Goal: Browse casually

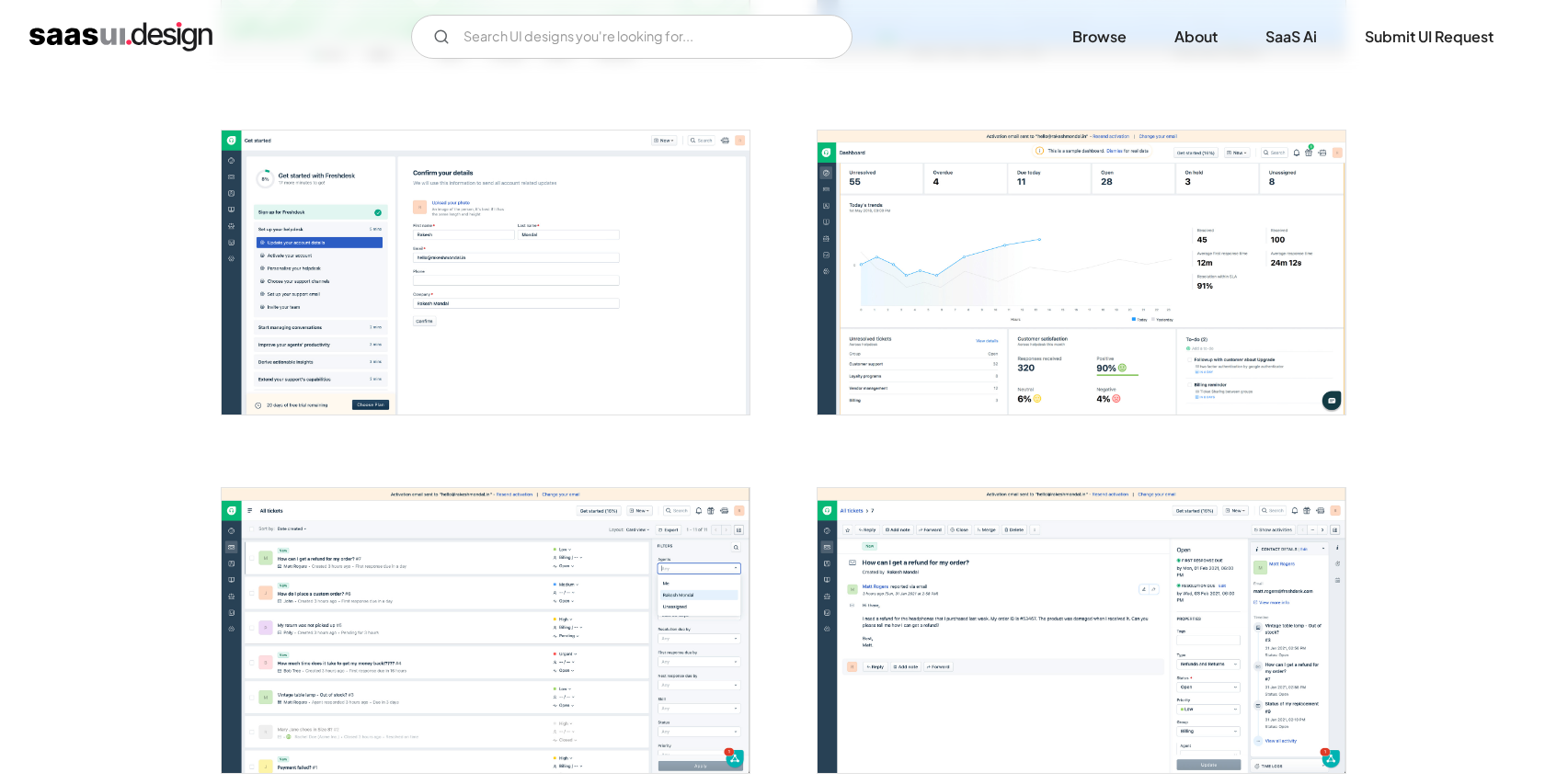
scroll to position [670, 0]
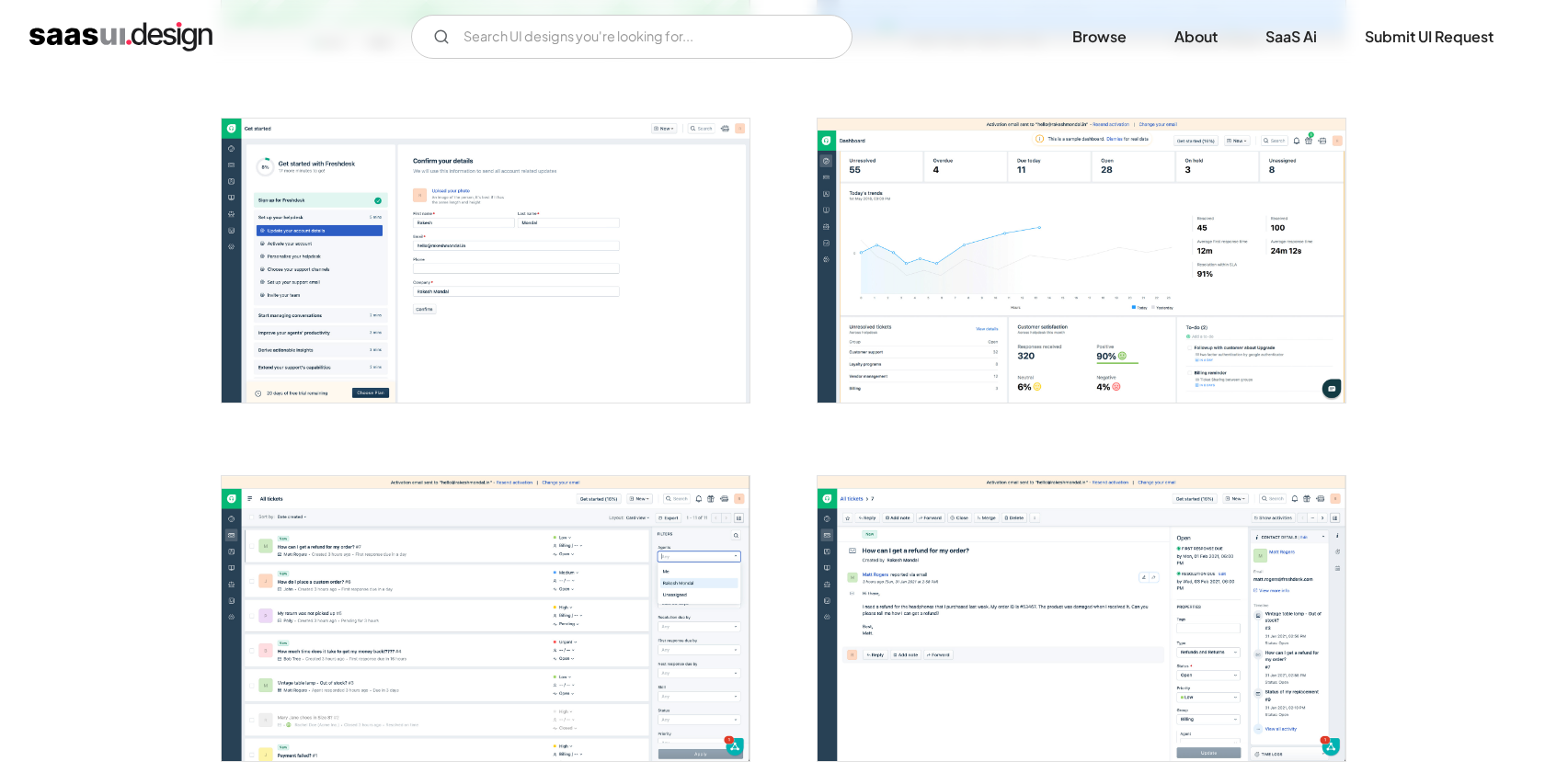
click at [1002, 281] on img "open lightbox" at bounding box center [1081, 260] width 528 height 284
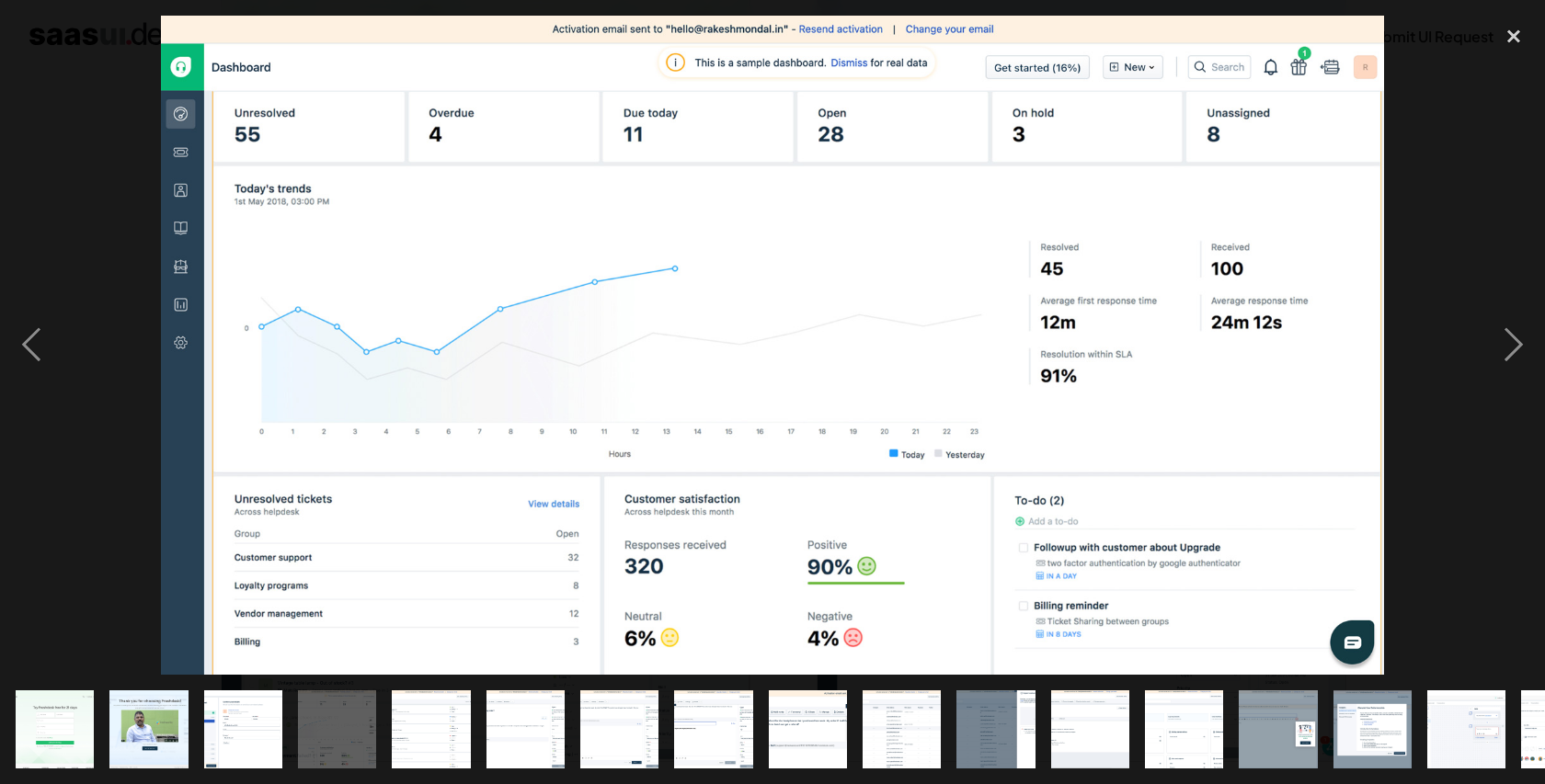
click at [76, 227] on div at bounding box center [772, 345] width 1545 height 659
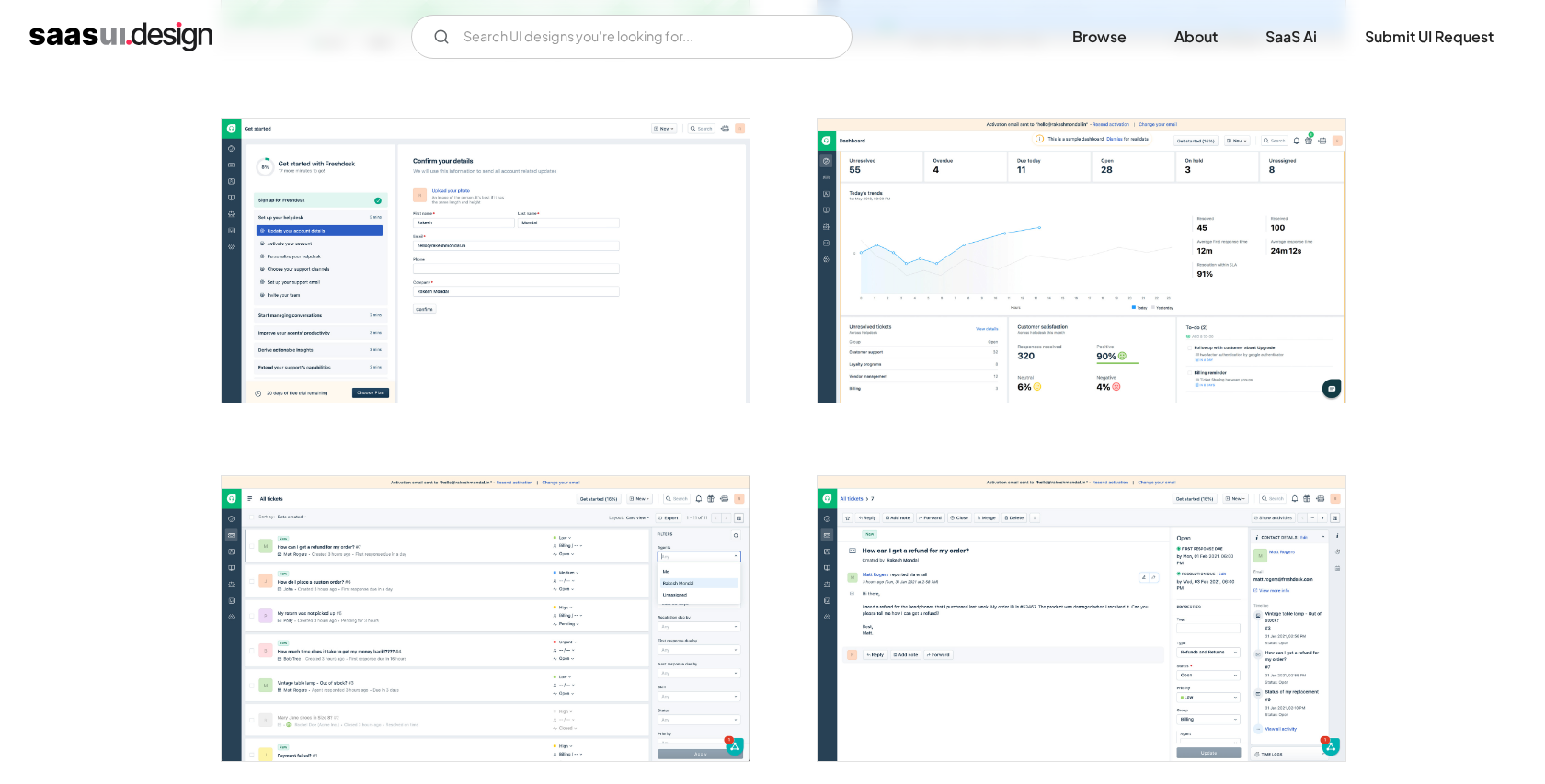
click at [975, 320] on img "open lightbox" at bounding box center [1081, 260] width 528 height 284
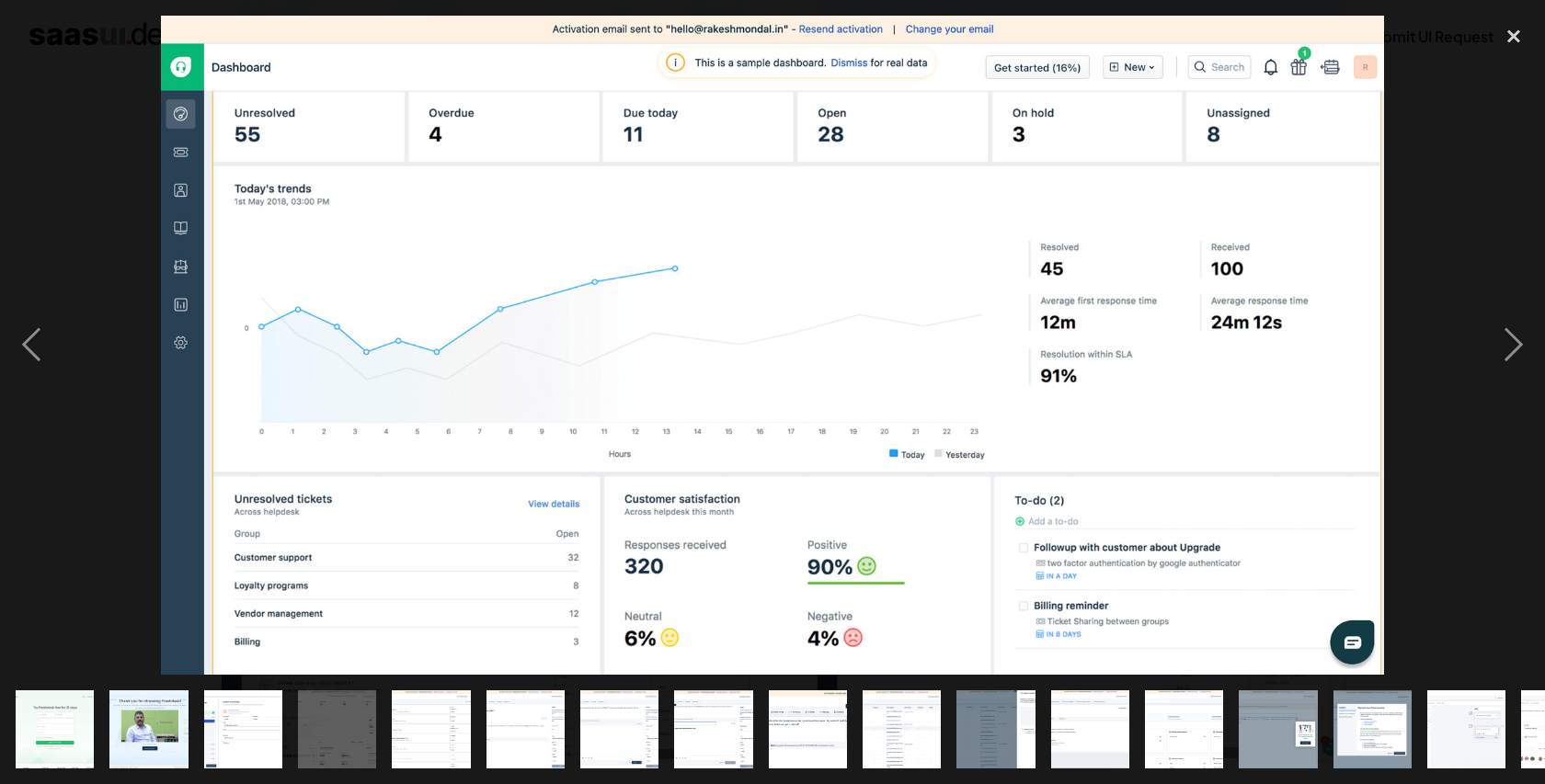
click at [1446, 259] on div at bounding box center [772, 345] width 1545 height 659
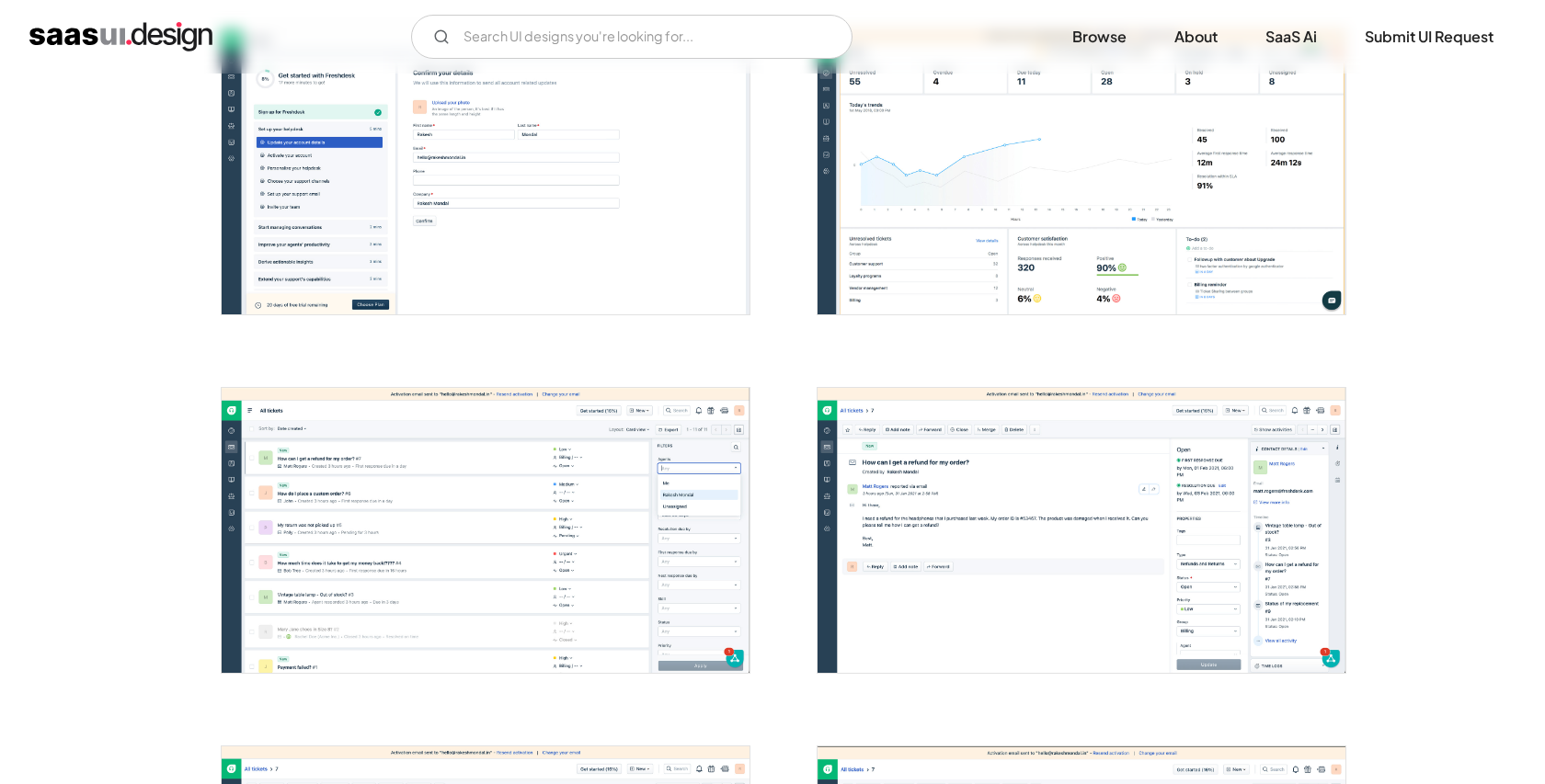
scroll to position [766, 0]
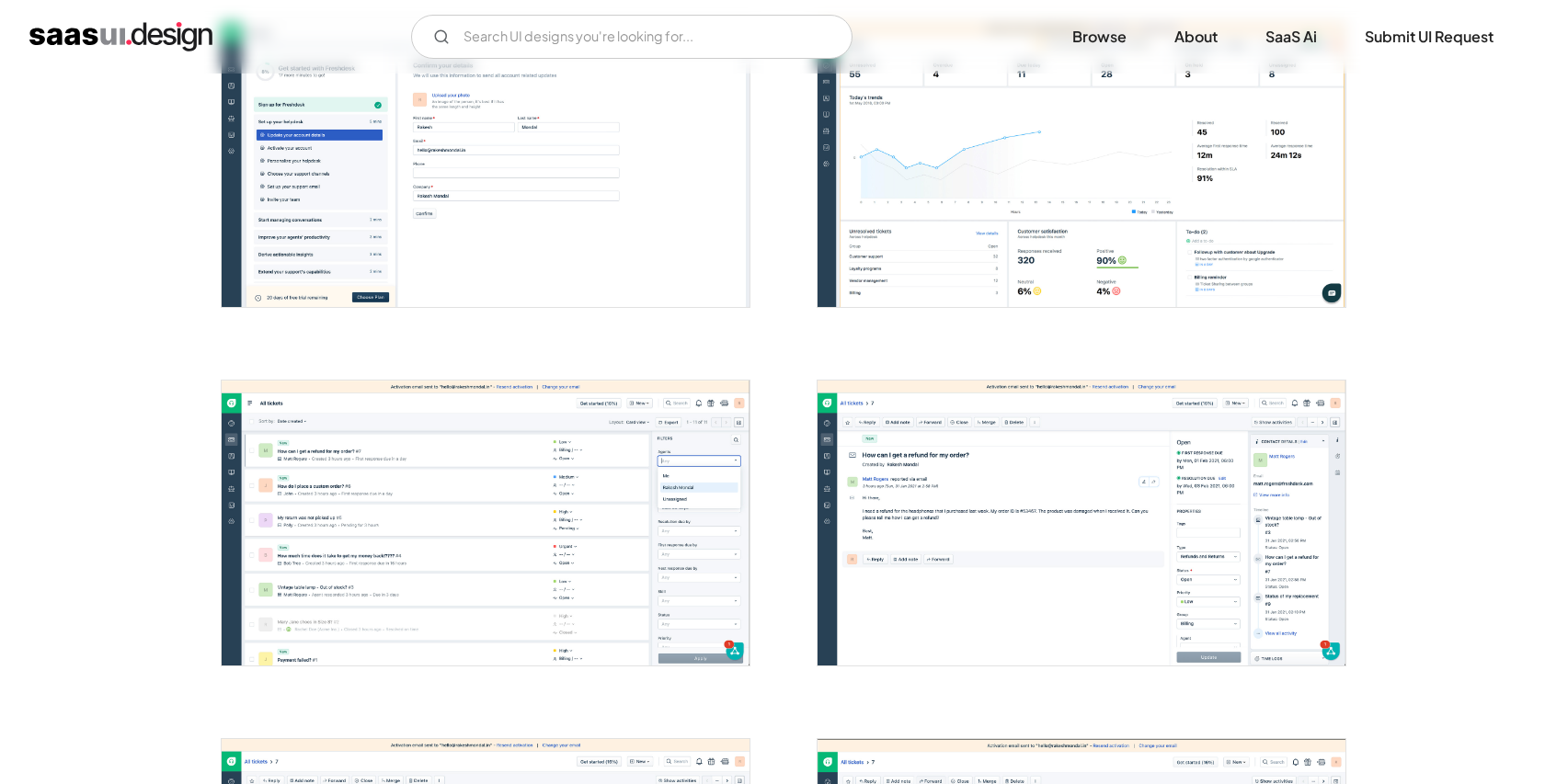
click at [477, 449] on img "open lightbox" at bounding box center [485, 522] width 528 height 284
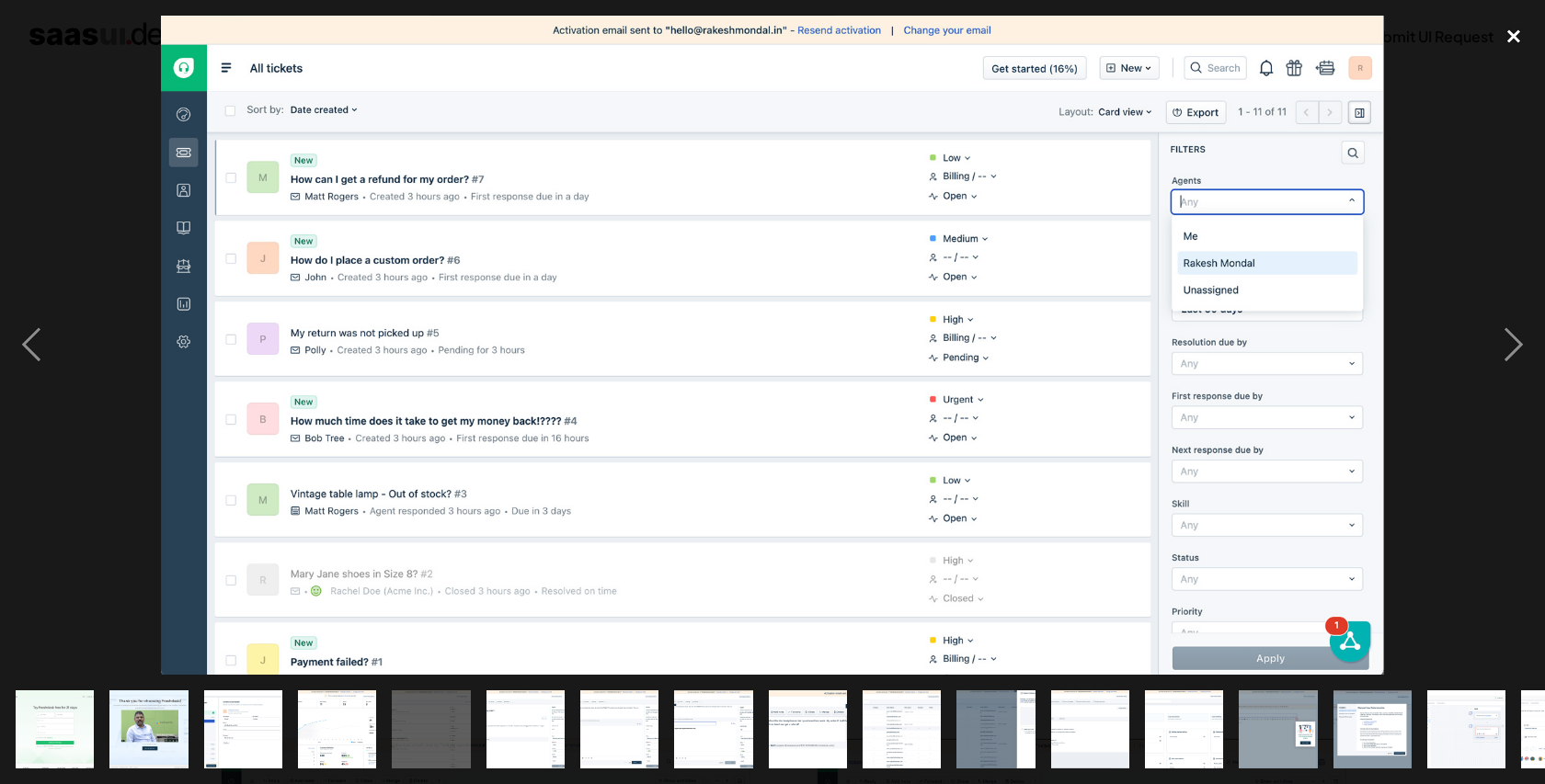
click at [1518, 32] on div "close lightbox" at bounding box center [1514, 36] width 63 height 41
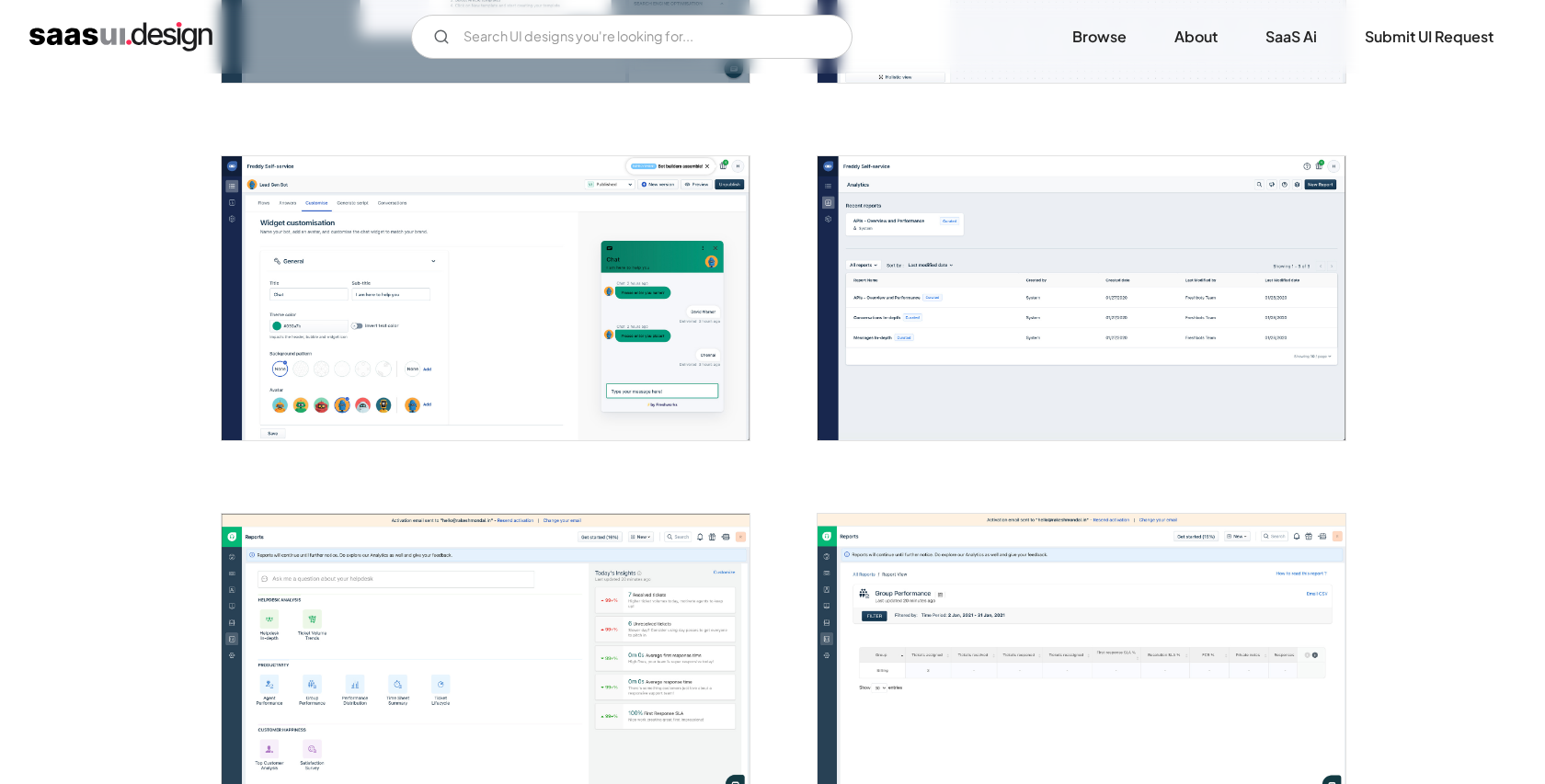
scroll to position [3156, 0]
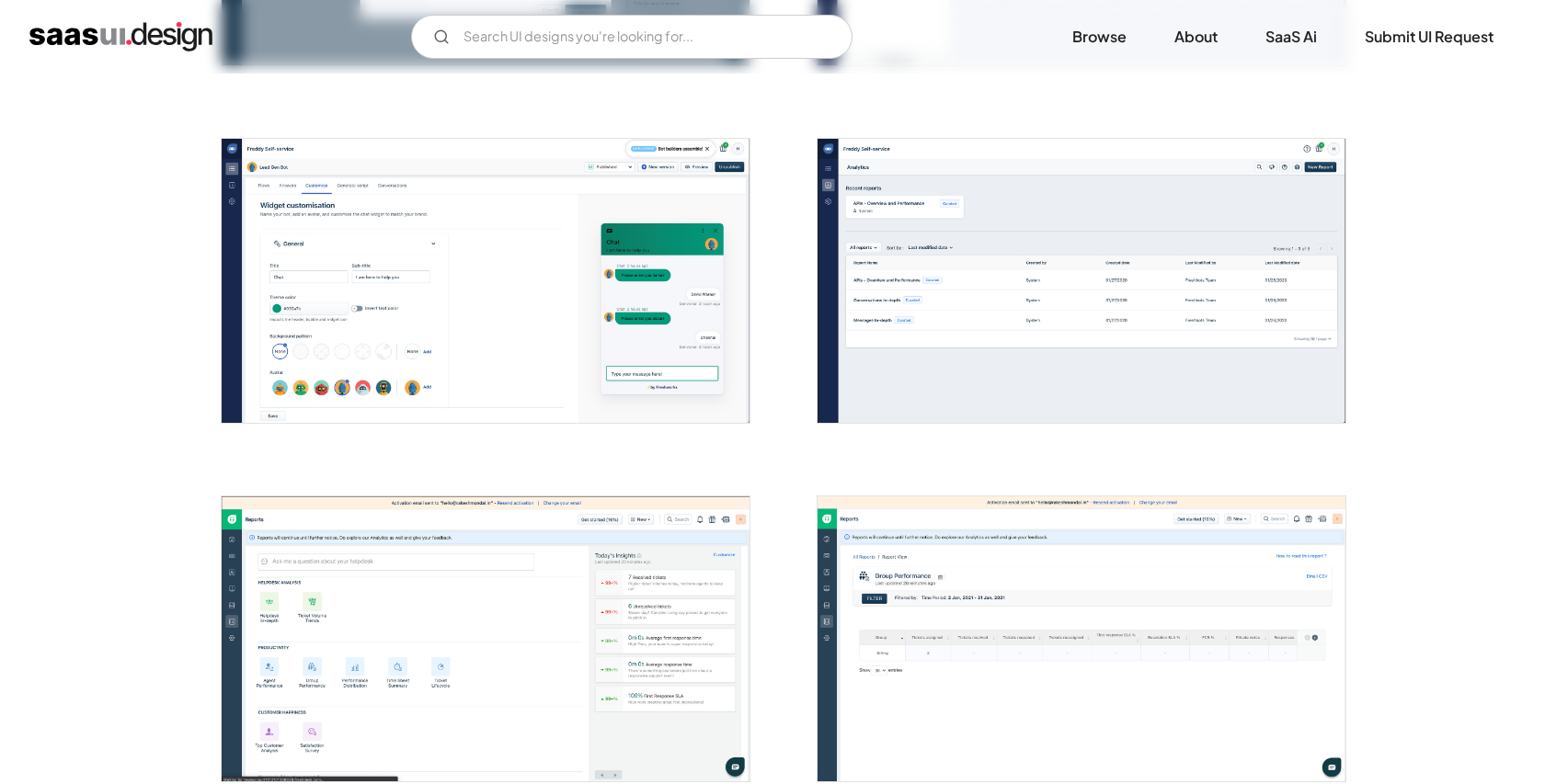
click at [671, 336] on img "open lightbox" at bounding box center [485, 280] width 528 height 284
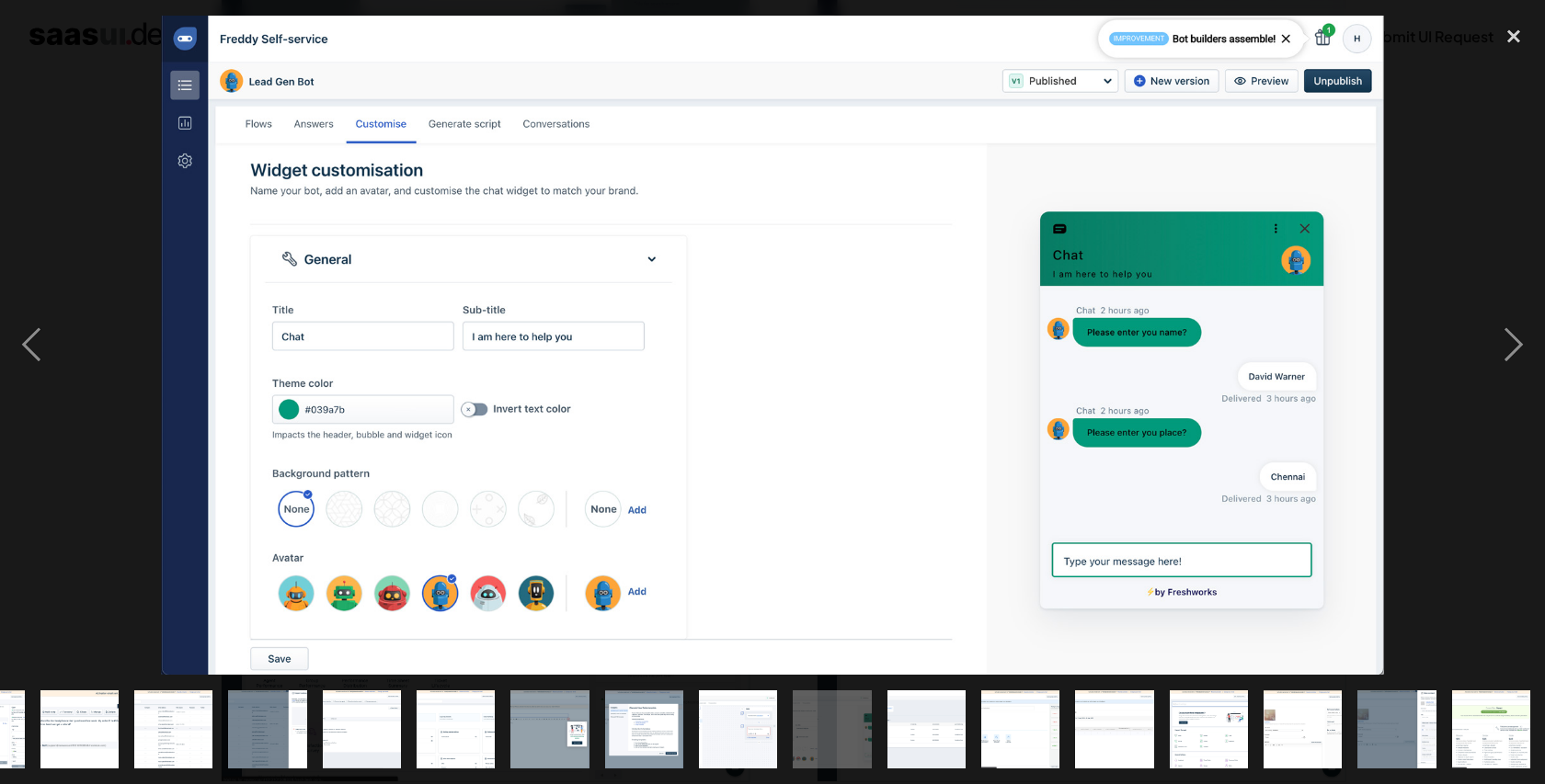
scroll to position [0, 730]
click at [1512, 38] on div "close lightbox" at bounding box center [1514, 36] width 63 height 41
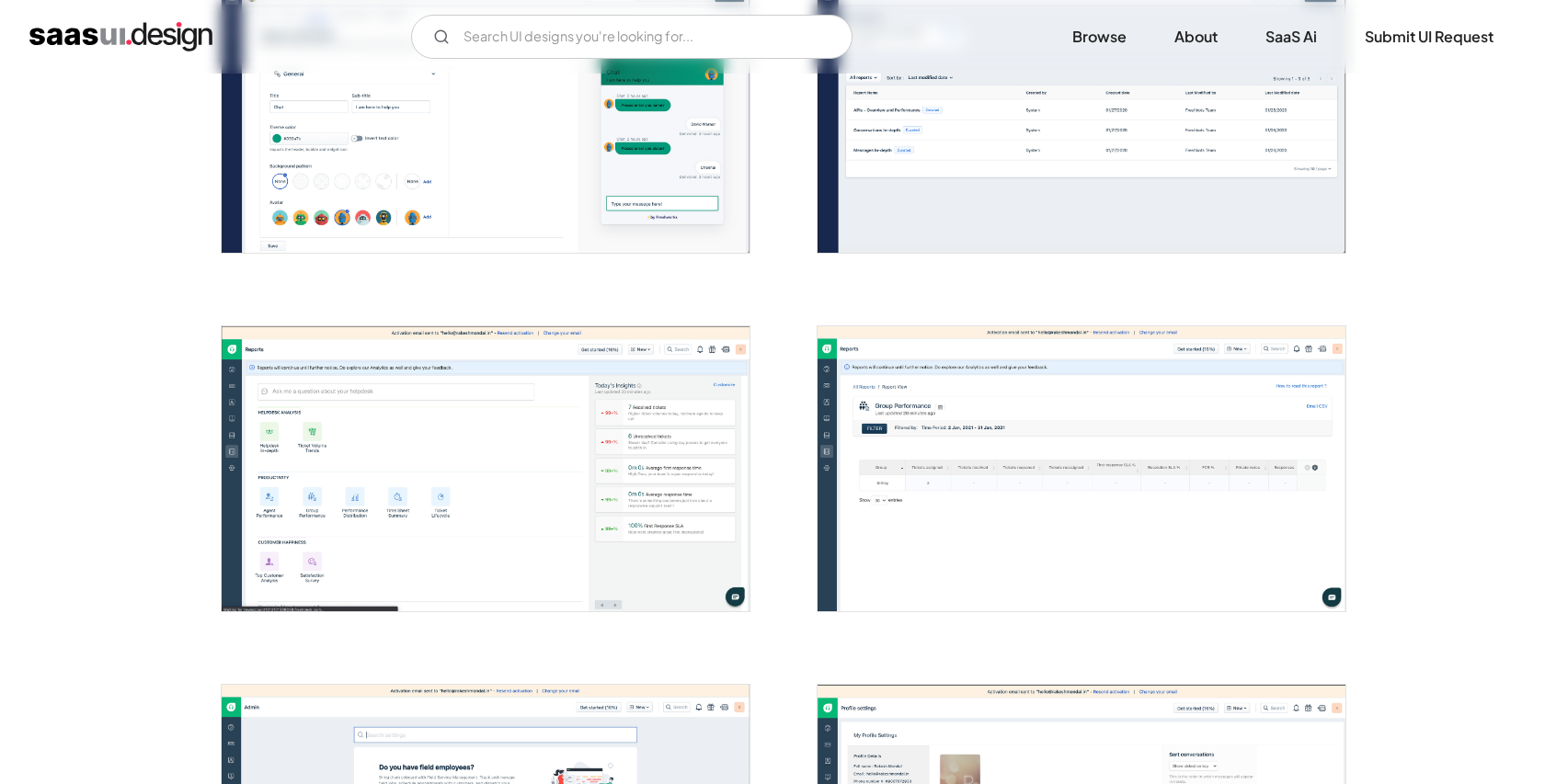
scroll to position [3339, 0]
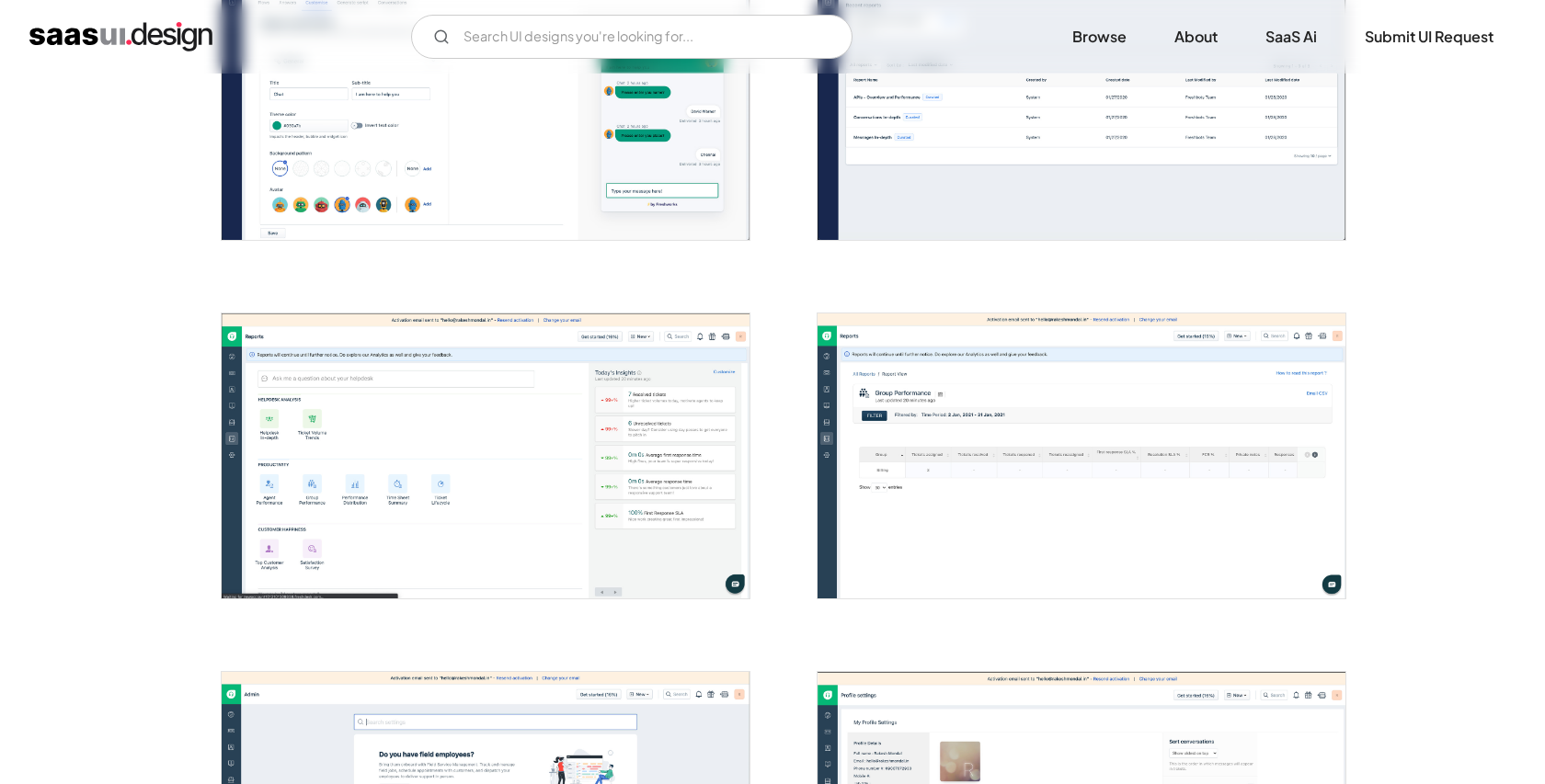
click at [541, 461] on img "open lightbox" at bounding box center [485, 455] width 528 height 284
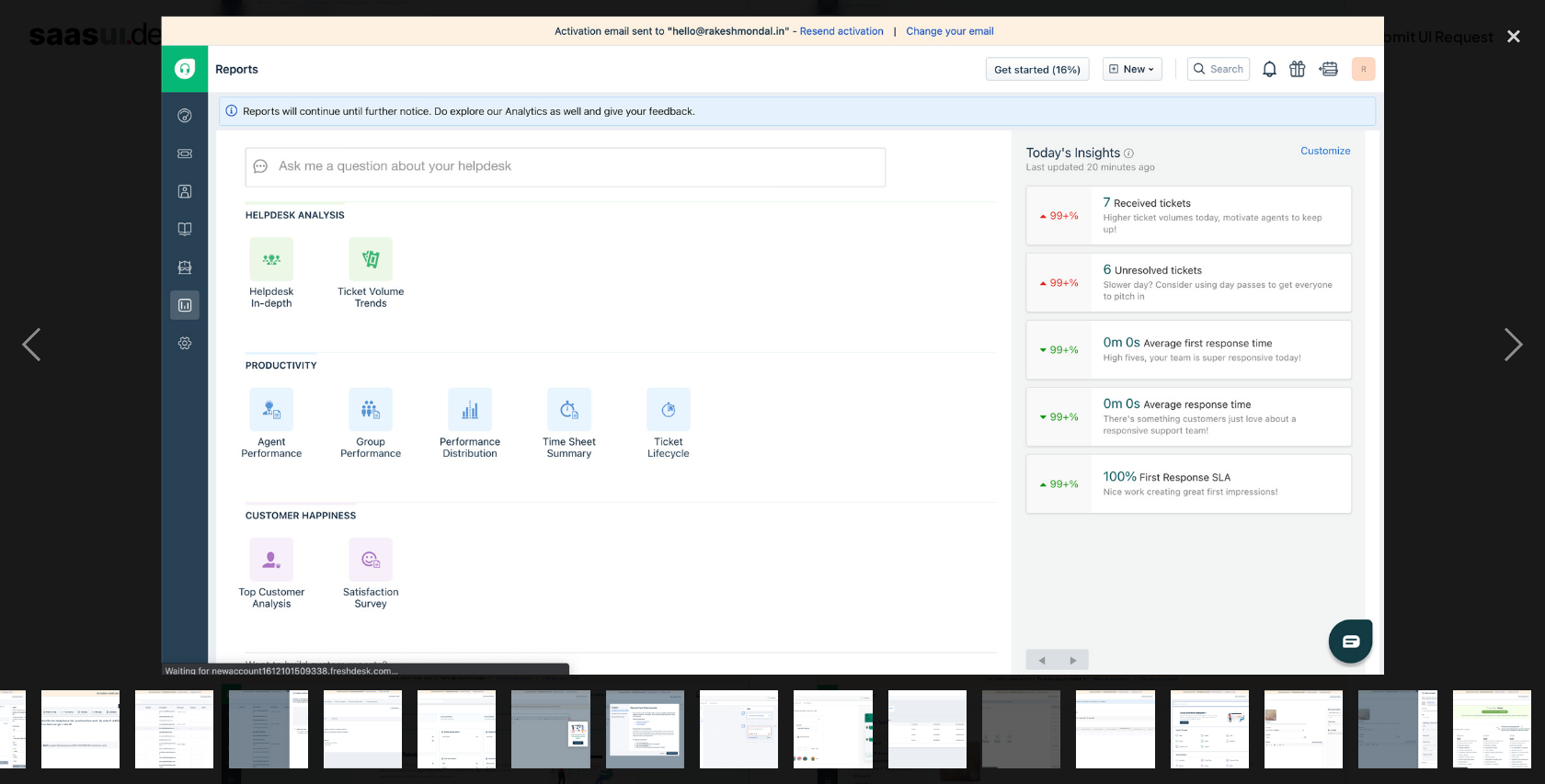
scroll to position [0, 730]
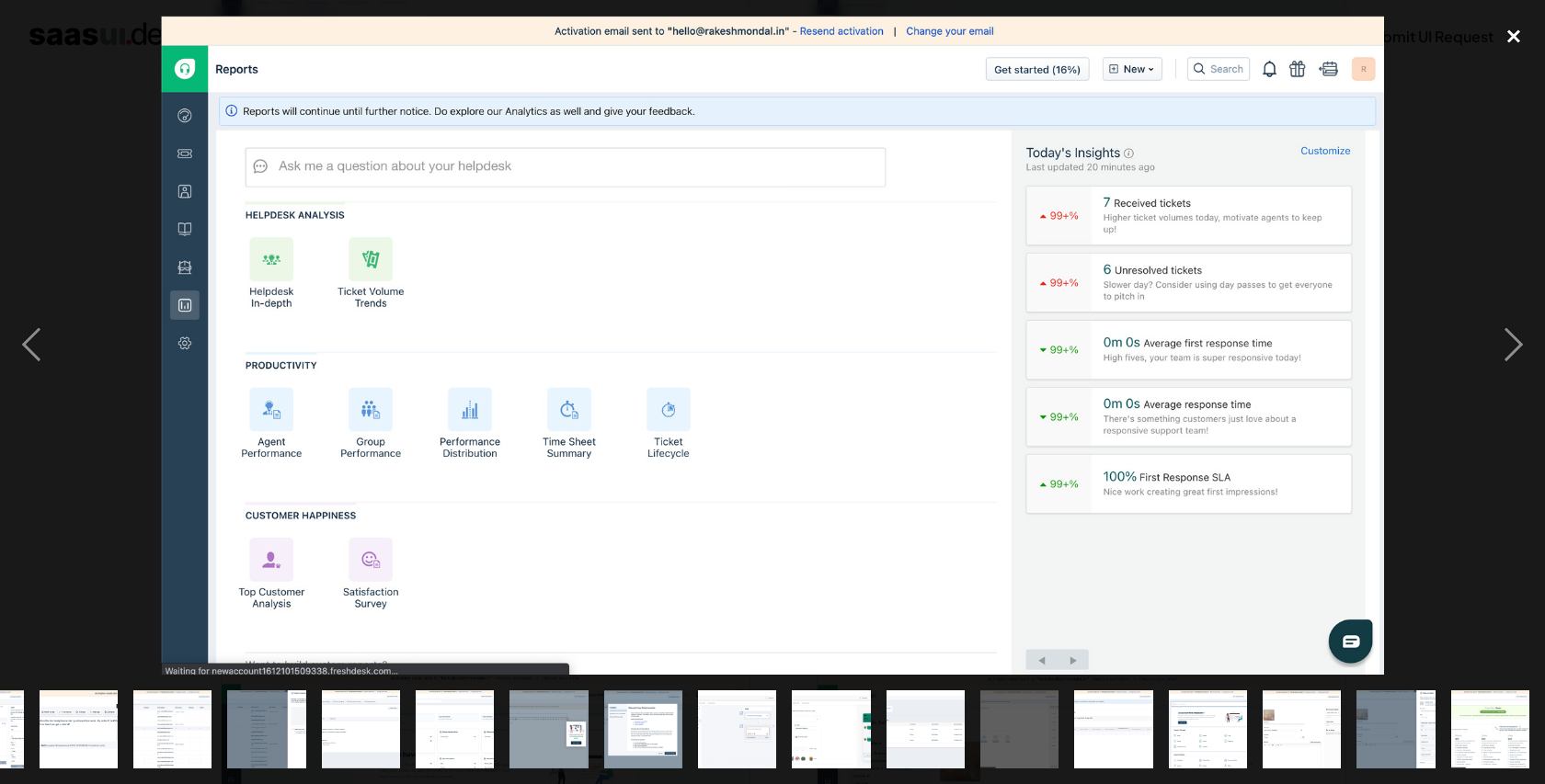
click at [1522, 41] on div "close lightbox" at bounding box center [1514, 36] width 63 height 41
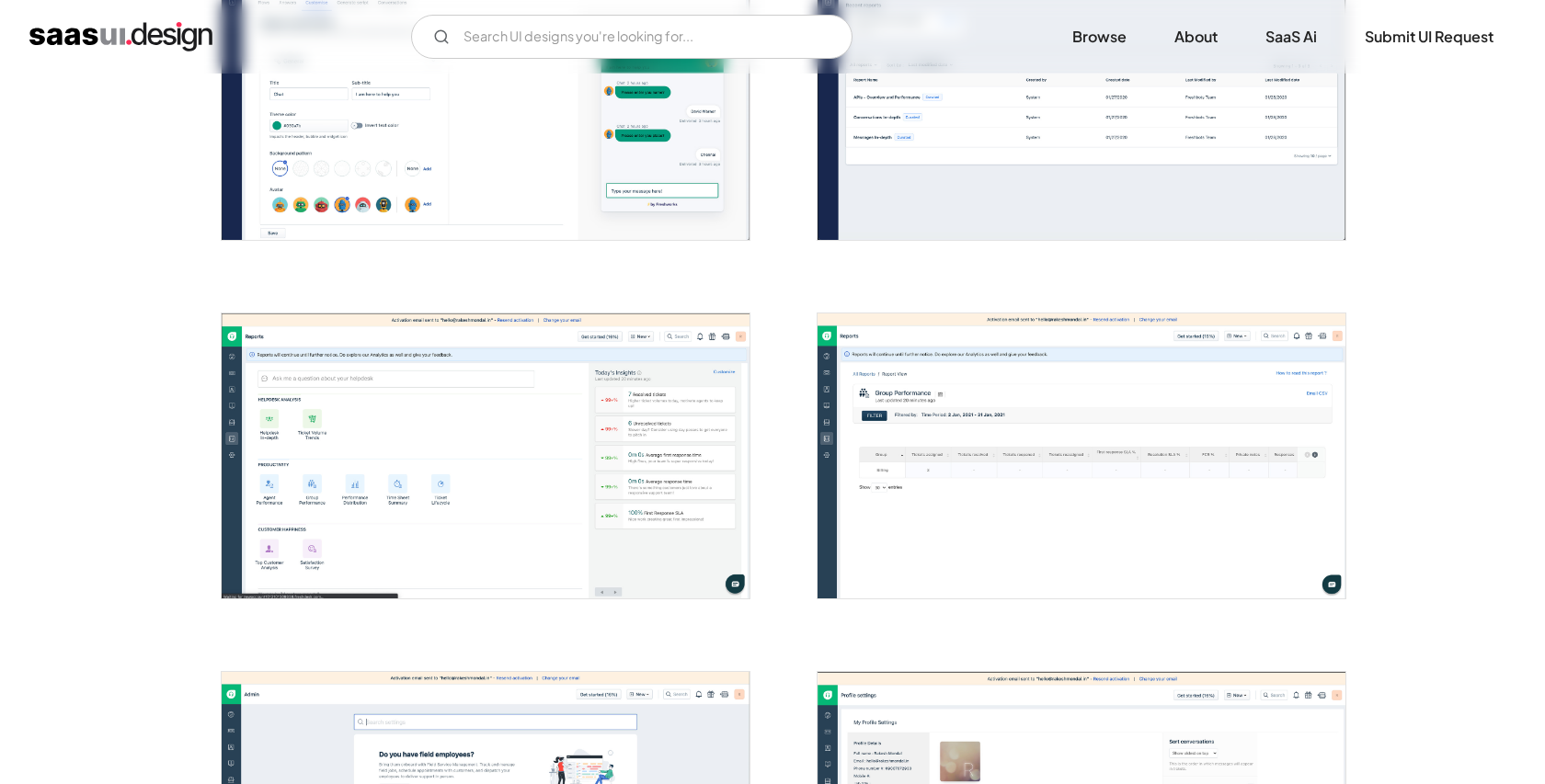
scroll to position [0, 0]
click at [1196, 617] on div at bounding box center [1070, 444] width 552 height 358
click at [1088, 498] on img "open lightbox" at bounding box center [1081, 455] width 528 height 284
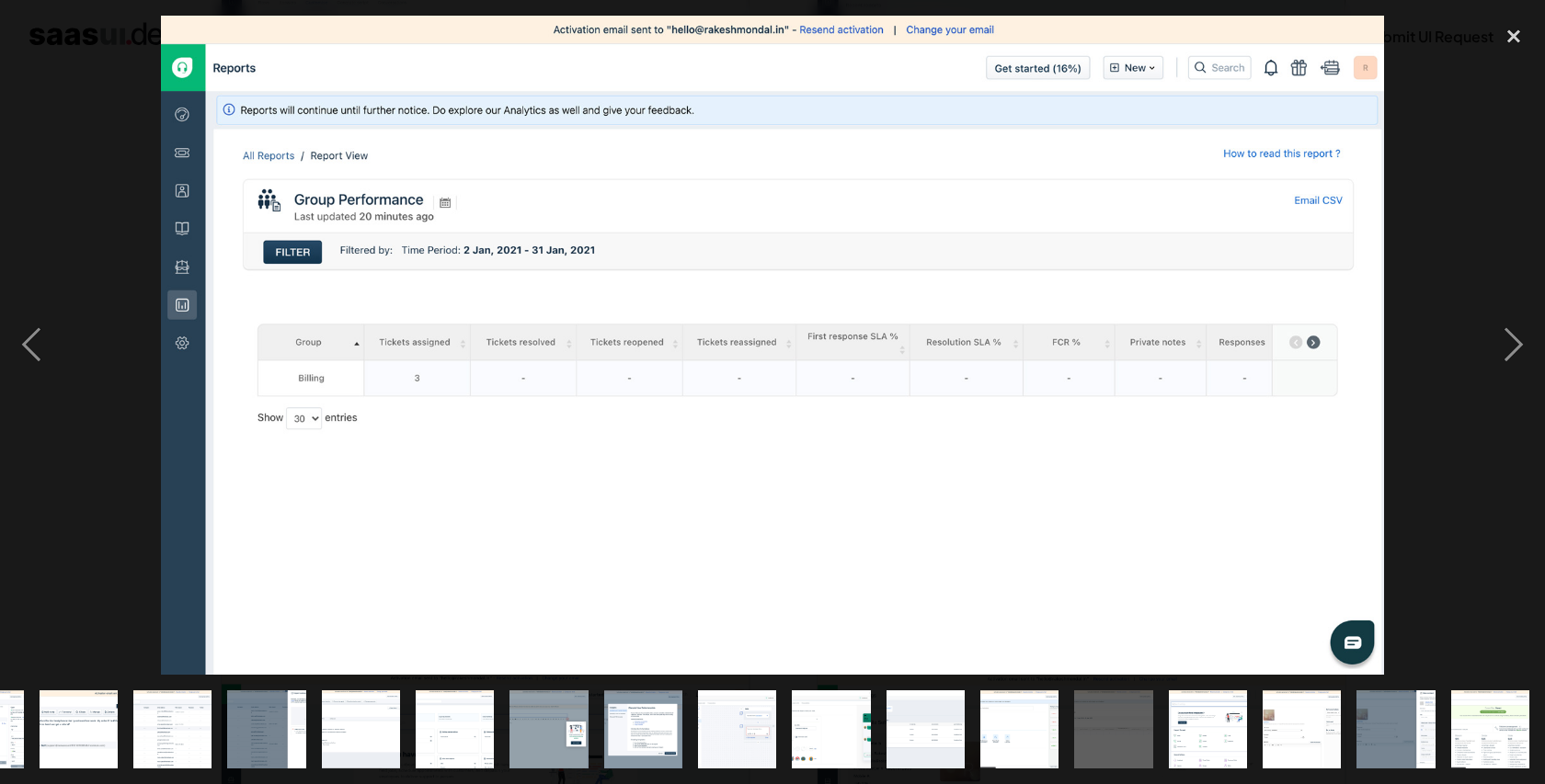
scroll to position [0, 730]
click at [1530, 35] on div "close lightbox" at bounding box center [1514, 36] width 63 height 41
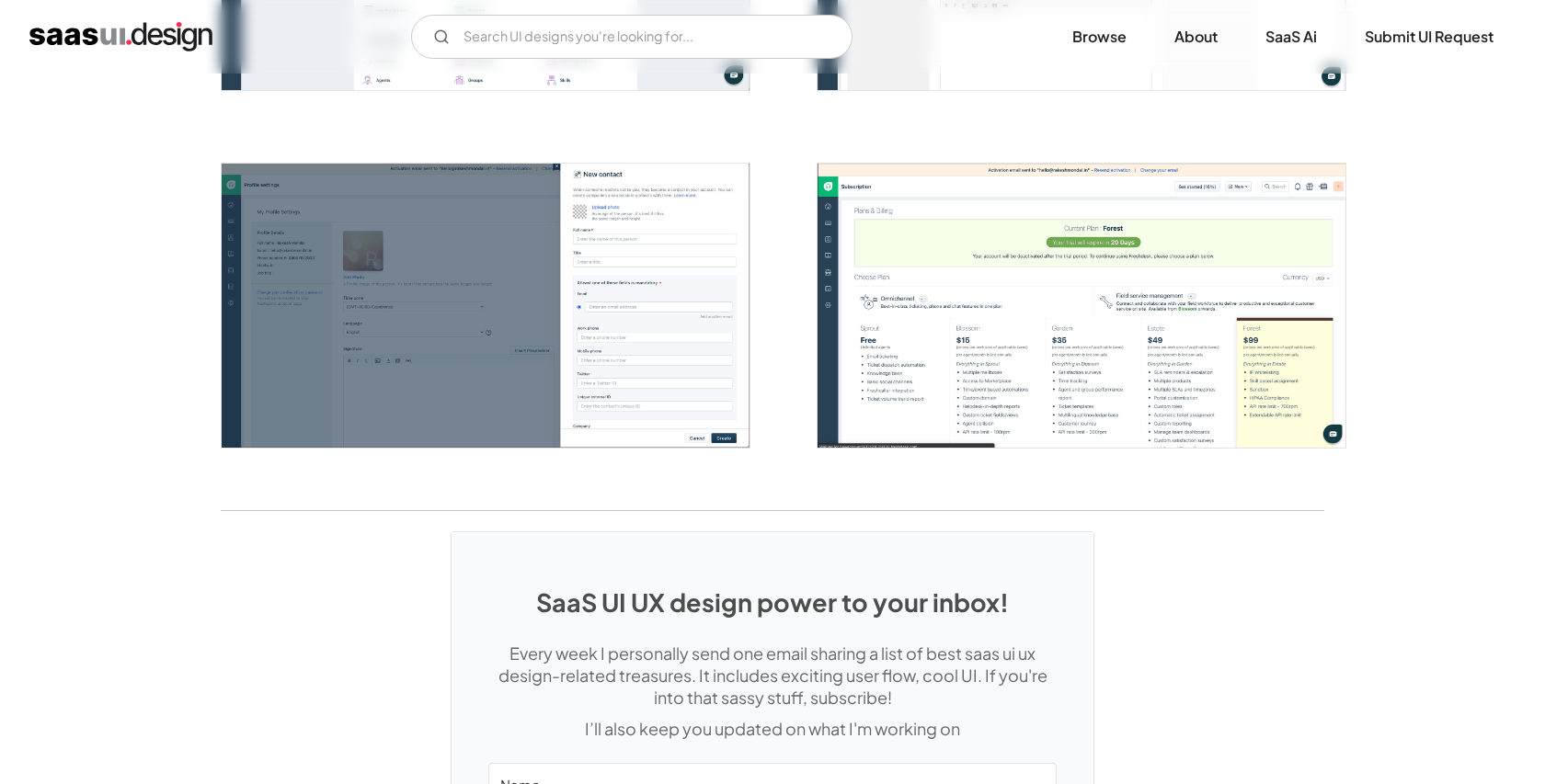
scroll to position [4218, 0]
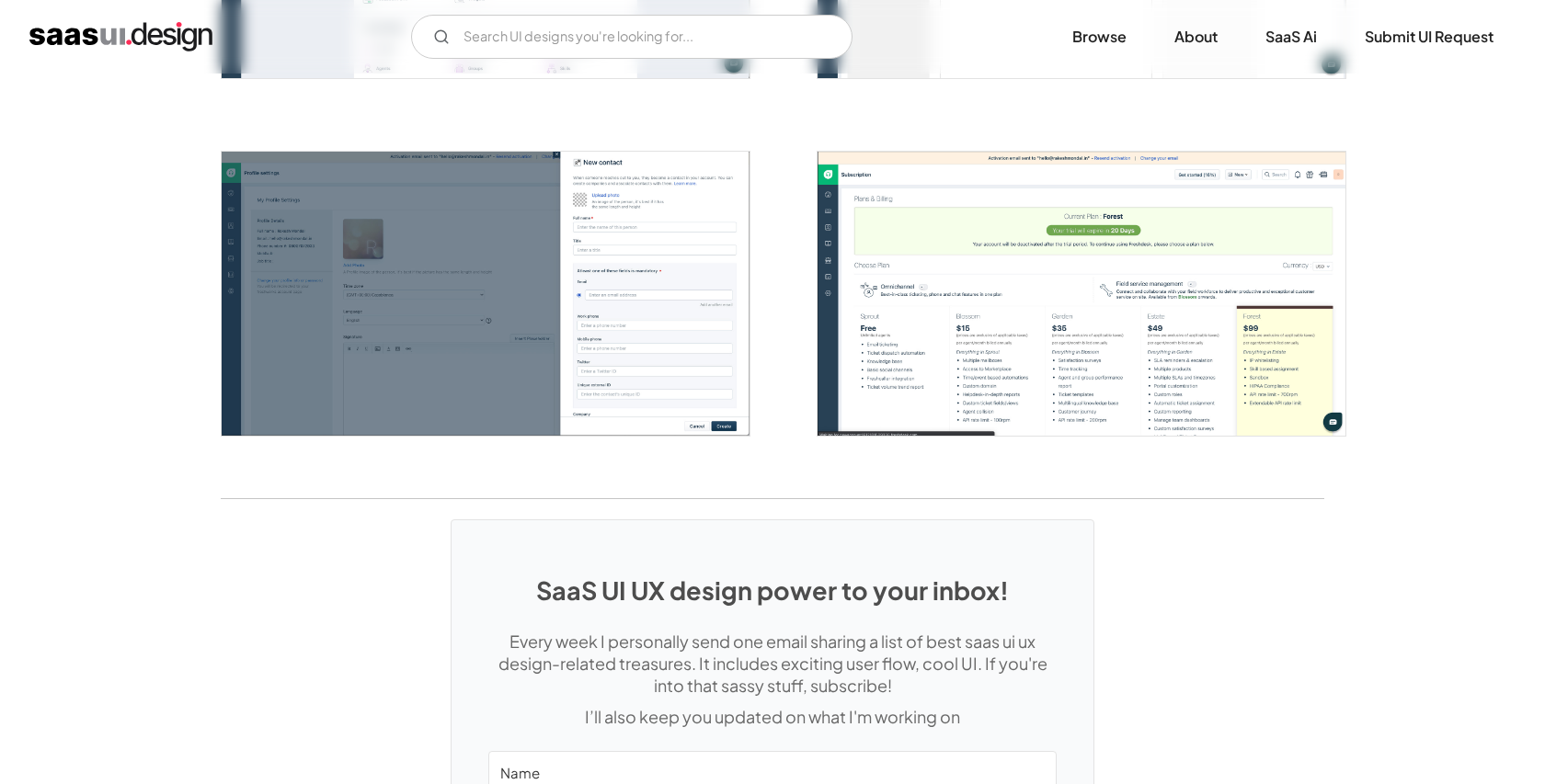
click at [681, 257] on img "open lightbox" at bounding box center [485, 293] width 528 height 284
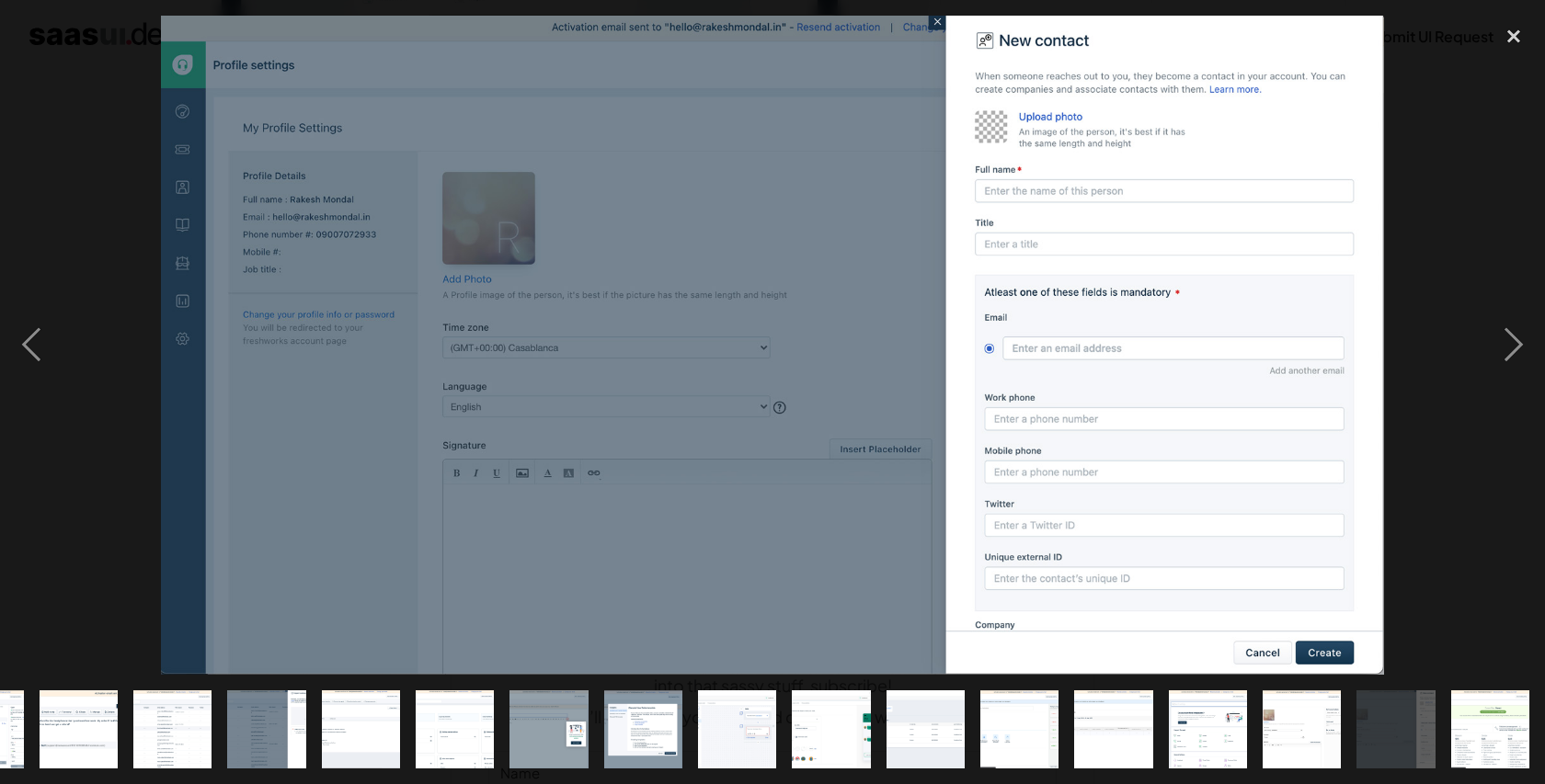
scroll to position [0, 730]
click at [1526, 35] on div "close lightbox" at bounding box center [1514, 36] width 63 height 41
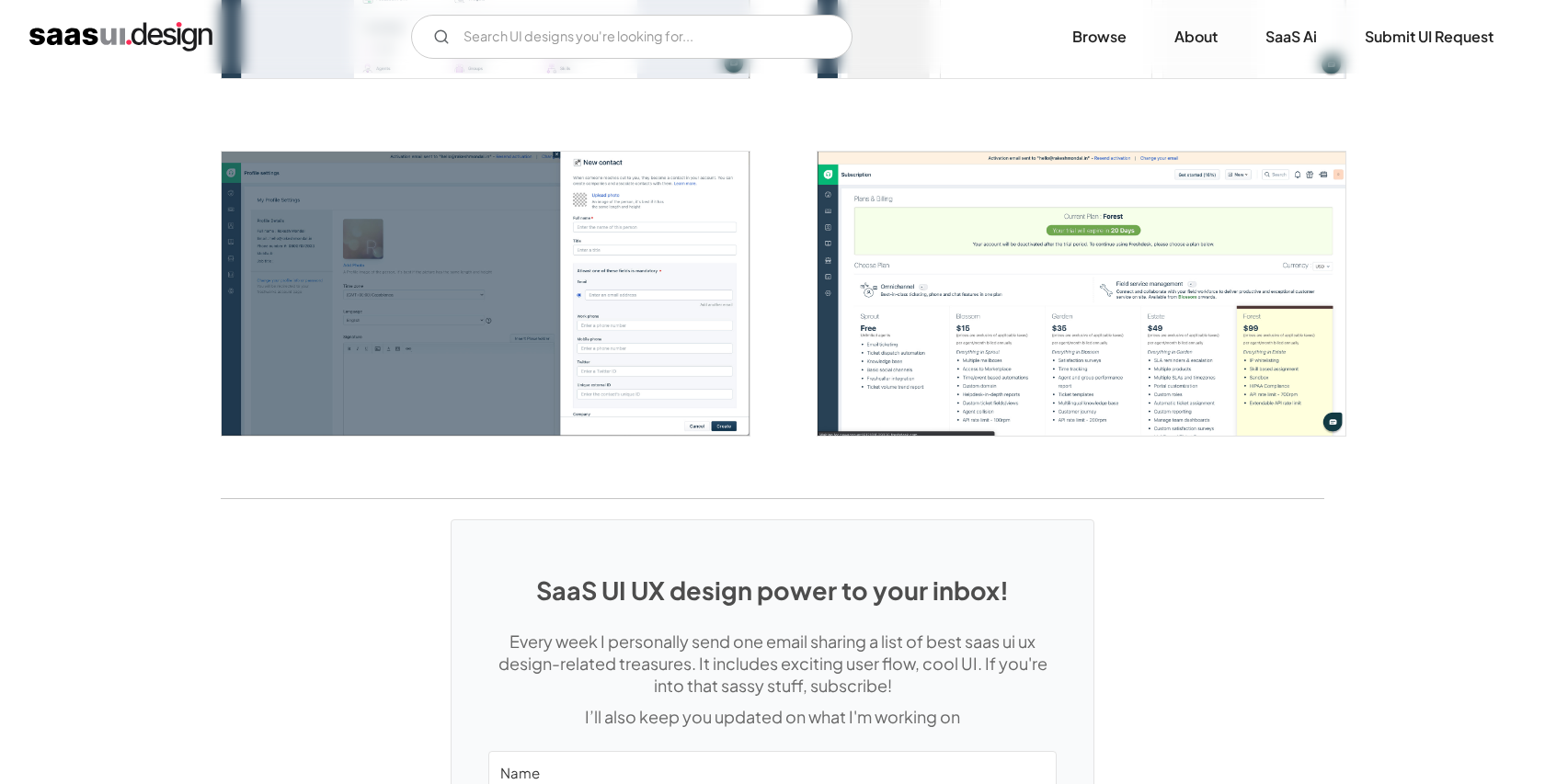
scroll to position [0, 0]
